Goal: Task Accomplishment & Management: Manage account settings

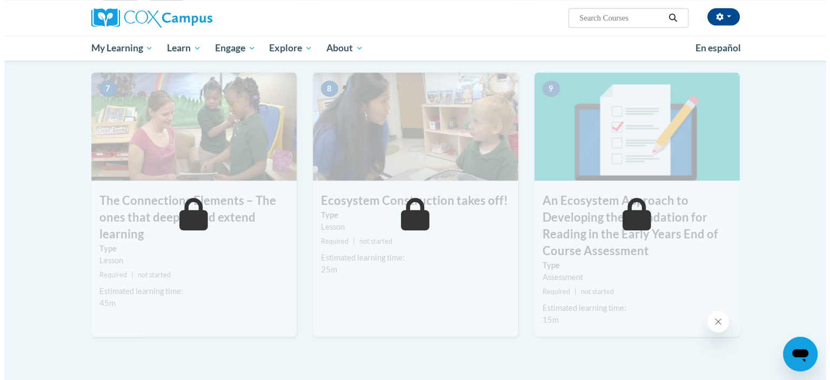
scroll to position [741, 0]
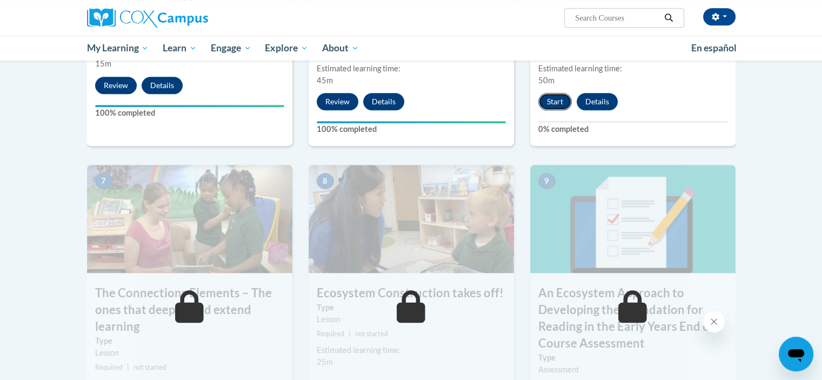
click at [551, 103] on button "Start" at bounding box center [555, 101] width 34 height 17
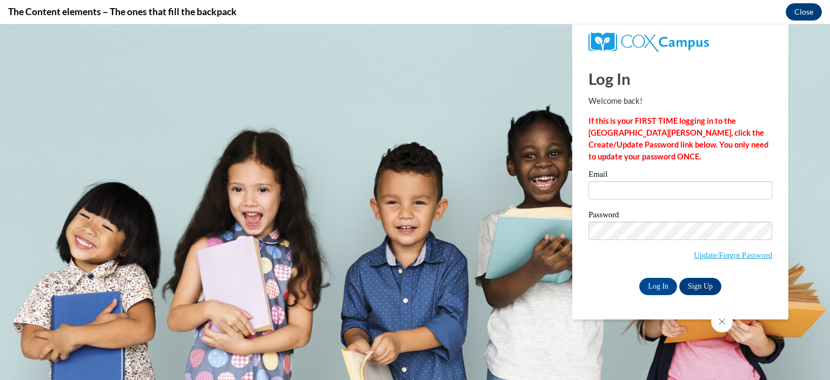
scroll to position [0, 0]
click at [675, 193] on input "Email" at bounding box center [680, 190] width 184 height 18
type input "[EMAIL_ADDRESS][DOMAIN_NAME]"
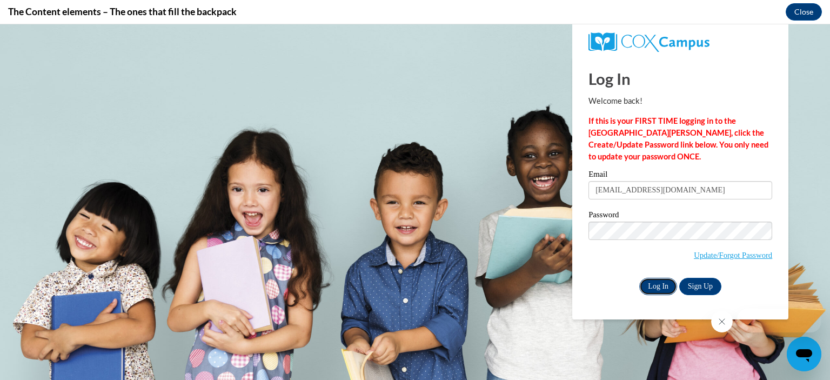
click at [655, 287] on input "Log In" at bounding box center [658, 286] width 38 height 17
